Goal: Find specific page/section: Find specific page/section

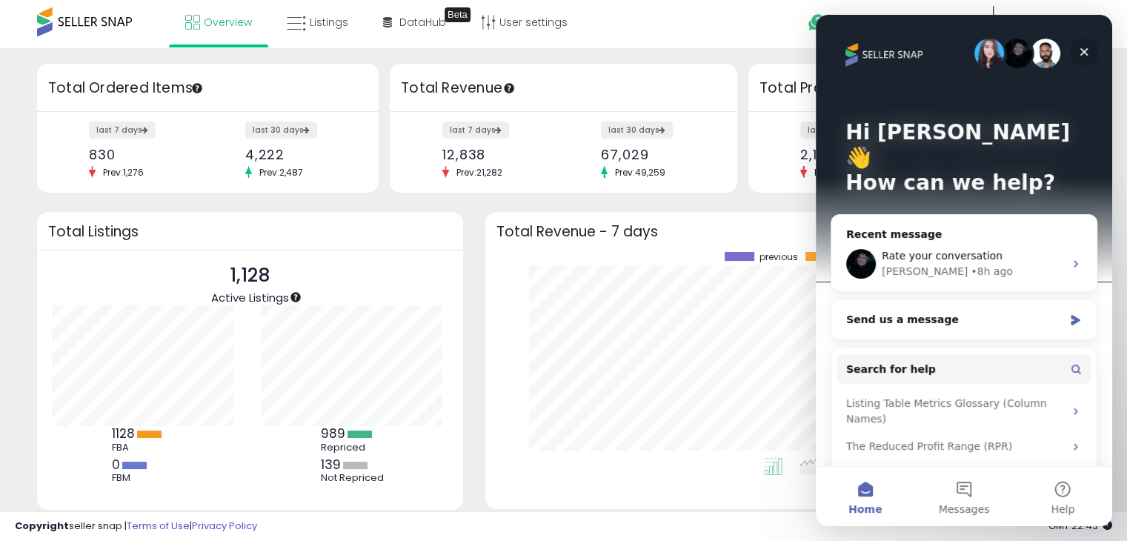
click at [1081, 54] on icon "Close" at bounding box center [1084, 52] width 8 height 8
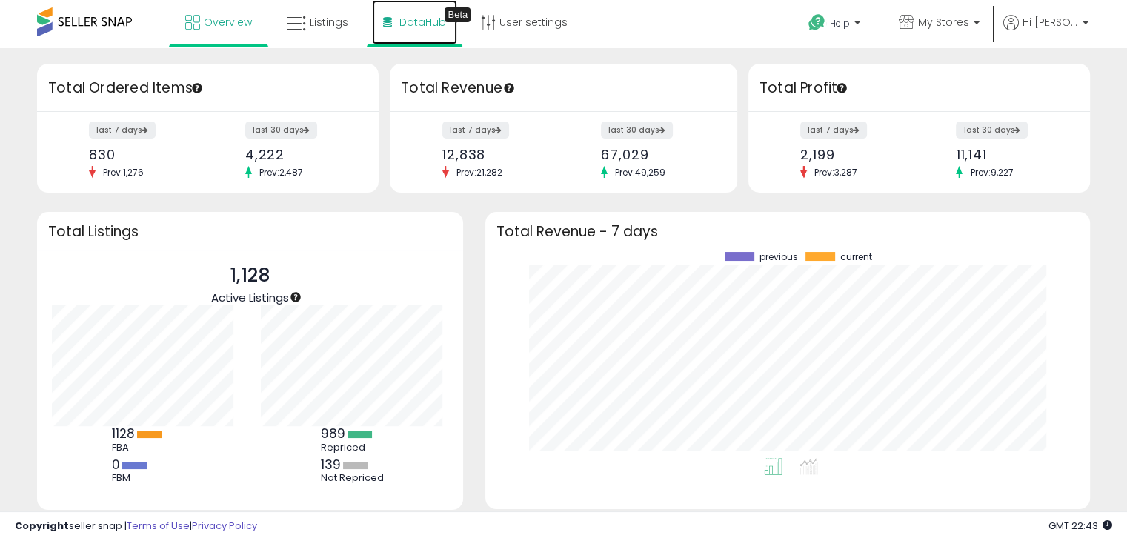
click at [405, 22] on span "DataHub" at bounding box center [422, 22] width 47 height 15
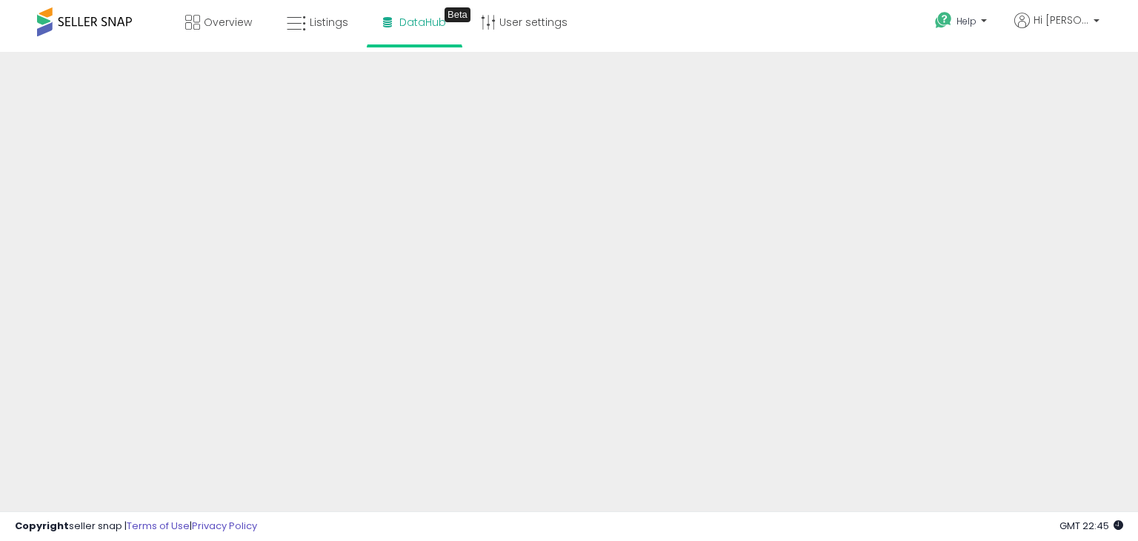
click at [1052, 48] on div "Help Contact Support Search Knowledge Hub Request a Feature Account" at bounding box center [928, 31] width 376 height 63
click at [661, 30] on div "Overview Listings Beta" at bounding box center [364, 31] width 751 height 63
